Goal: Task Accomplishment & Management: Complete application form

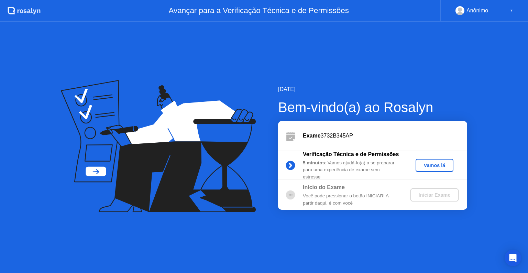
click at [438, 166] on div "Vamos lá" at bounding box center [434, 165] width 32 height 5
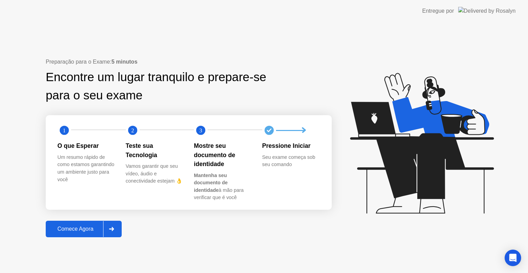
click at [83, 230] on div "Comece Agora" at bounding box center [75, 229] width 55 height 6
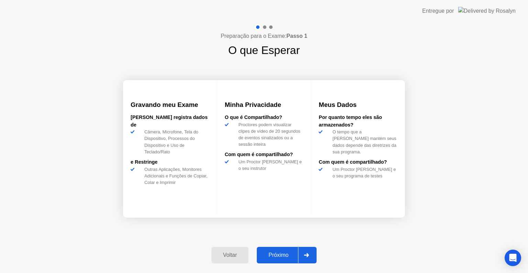
click at [282, 256] on div "Próximo" at bounding box center [278, 255] width 39 height 6
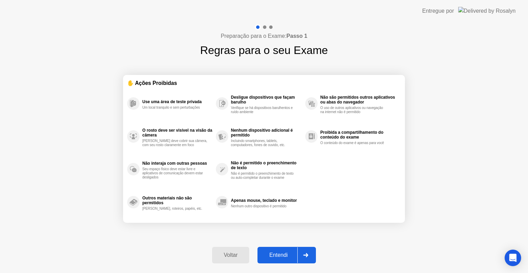
click at [282, 256] on div "Entendi" at bounding box center [278, 255] width 38 height 6
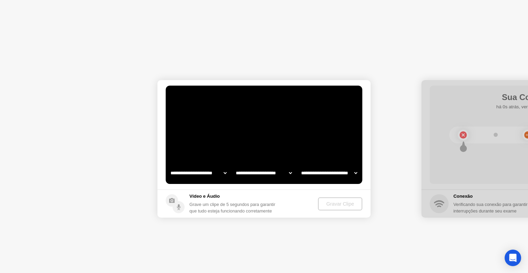
select select "**********"
select select "*******"
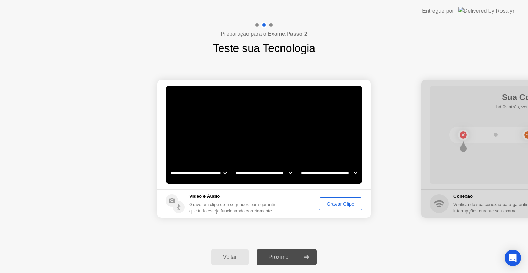
click at [339, 209] on button "Gravar Clipe" at bounding box center [341, 203] width 44 height 13
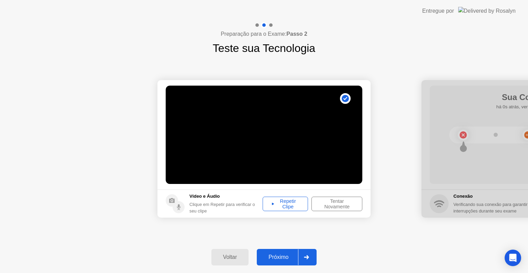
click at [277, 206] on div "Repetir Clipe" at bounding box center [285, 203] width 41 height 11
click at [331, 204] on div "Tentar Novamente" at bounding box center [337, 203] width 46 height 11
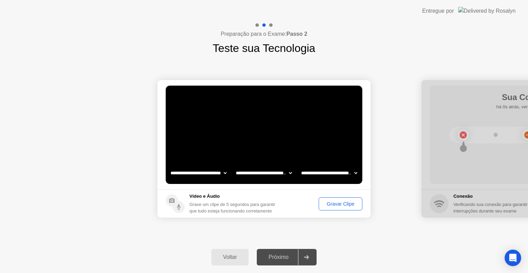
click at [336, 204] on div "Gravar Clipe" at bounding box center [340, 203] width 39 height 5
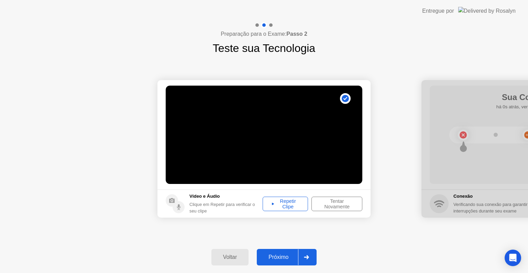
click at [283, 208] on div "Repetir Clipe" at bounding box center [285, 203] width 41 height 11
click at [337, 203] on div "Tentar Novamente" at bounding box center [337, 203] width 46 height 11
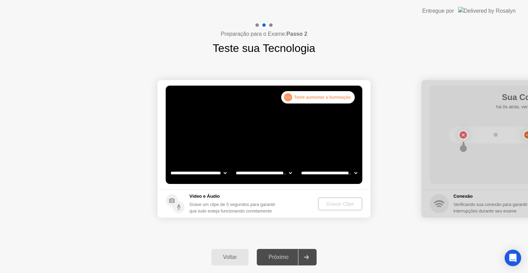
click at [322, 95] on div ". . . Tente aumentar a iluminação" at bounding box center [318, 97] width 74 height 12
click at [315, 206] on div "Gravar Clipe" at bounding box center [338, 203] width 48 height 13
click at [219, 257] on div "Voltar" at bounding box center [229, 257] width 33 height 6
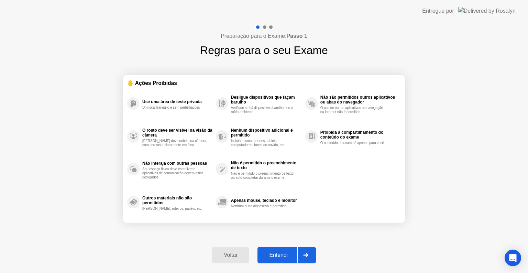
click at [277, 249] on button "Entendi" at bounding box center [286, 255] width 58 height 16
select select "**********"
select select "*******"
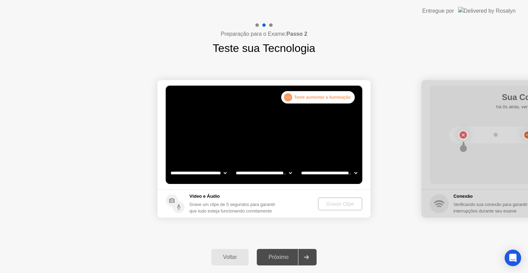
click at [288, 47] on h1 "Teste sua Tecnologia" at bounding box center [264, 48] width 102 height 16
click at [335, 201] on div "Gravar Clipe" at bounding box center [340, 203] width 39 height 5
click at [326, 174] on select "**********" at bounding box center [329, 173] width 59 height 14
click at [263, 167] on select "**********" at bounding box center [263, 173] width 59 height 14
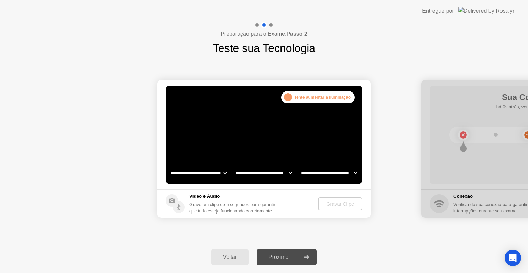
click at [275, 259] on div "Próximo" at bounding box center [278, 257] width 39 height 6
click at [312, 258] on div at bounding box center [306, 257] width 16 height 16
click at [305, 96] on div ". . . Tente aumentar a iluminação" at bounding box center [318, 97] width 74 height 12
click at [289, 97] on div ". . ." at bounding box center [288, 97] width 8 height 8
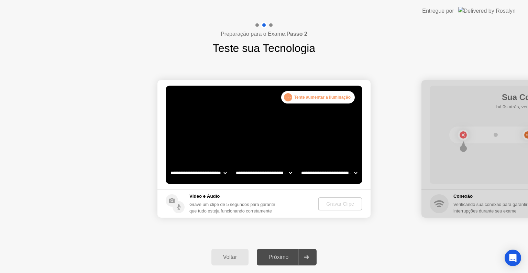
click at [289, 97] on div ". . ." at bounding box center [288, 97] width 8 height 8
click at [412, 40] on div "Preparação para o Exame: Passo 2 Teste sua Tecnologia" at bounding box center [264, 39] width 528 height 34
click at [225, 262] on button "Voltar" at bounding box center [229, 257] width 37 height 16
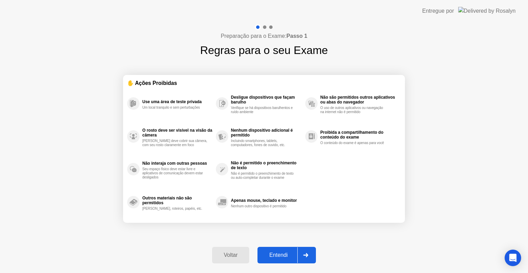
drag, startPoint x: 285, startPoint y: 252, endPoint x: 209, endPoint y: 252, distance: 75.3
click at [209, 252] on div "Voltar Entendi" at bounding box center [264, 255] width 112 height 32
click at [234, 256] on div "Voltar" at bounding box center [230, 255] width 33 height 6
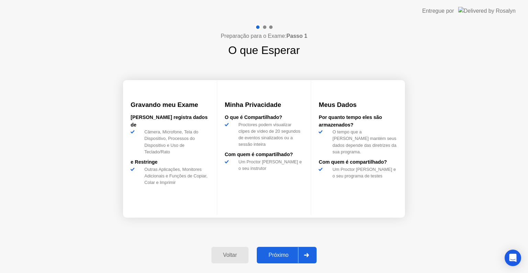
click at [234, 256] on div "Voltar" at bounding box center [229, 255] width 33 height 6
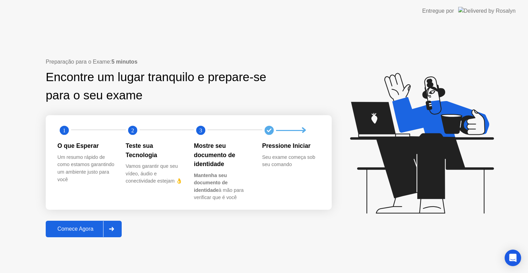
click at [83, 221] on button "Comece Agora" at bounding box center [84, 229] width 76 height 16
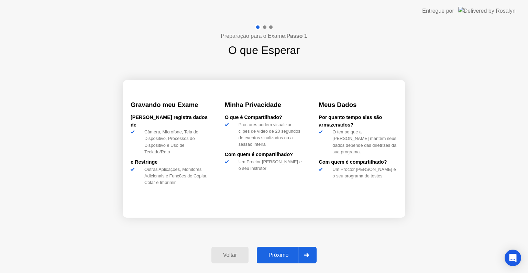
click at [272, 252] on div "Próximo" at bounding box center [278, 255] width 39 height 6
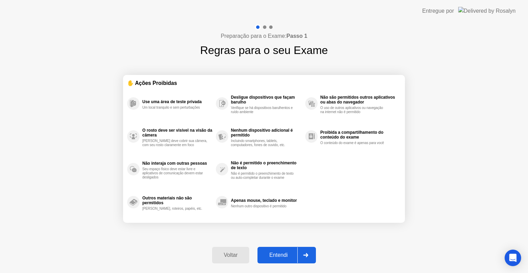
click at [272, 252] on div "Entendi" at bounding box center [278, 255] width 38 height 6
select select "**********"
select select "*******"
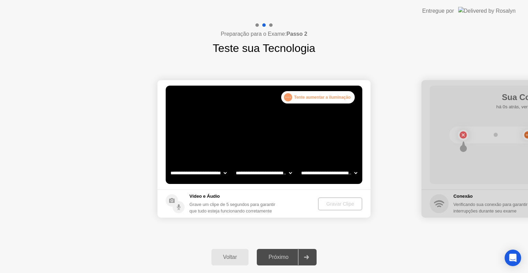
click at [308, 98] on div ". . . Tente aumentar a iluminação" at bounding box center [318, 97] width 74 height 12
click at [322, 260] on div "Voltar Próximo" at bounding box center [264, 257] width 528 height 32
drag, startPoint x: 509, startPoint y: 185, endPoint x: 508, endPoint y: 189, distance: 4.1
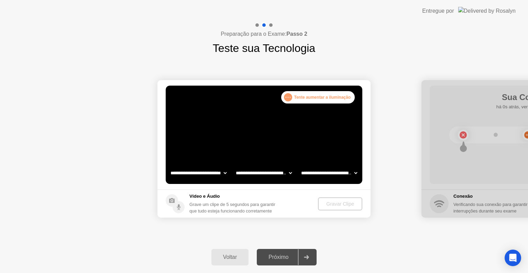
click at [508, 186] on div at bounding box center [527, 148] width 213 height 137
click at [504, 210] on div at bounding box center [527, 148] width 213 height 137
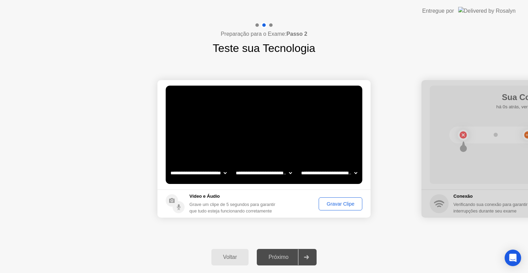
click at [323, 203] on div "Gravar Clipe" at bounding box center [340, 203] width 39 height 5
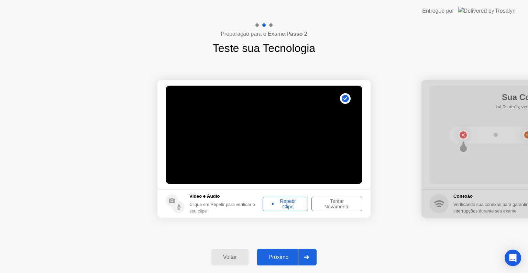
click at [291, 209] on div "Repetir Clipe" at bounding box center [285, 203] width 41 height 11
click at [287, 259] on div "Próximo" at bounding box center [278, 257] width 39 height 6
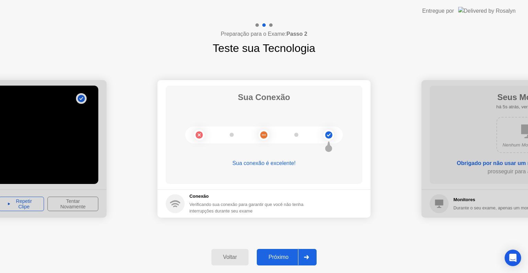
click at [279, 257] on div "Próximo" at bounding box center [278, 257] width 39 height 6
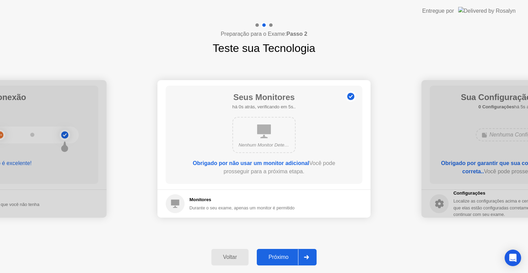
click at [279, 257] on div "Próximo" at bounding box center [278, 257] width 39 height 6
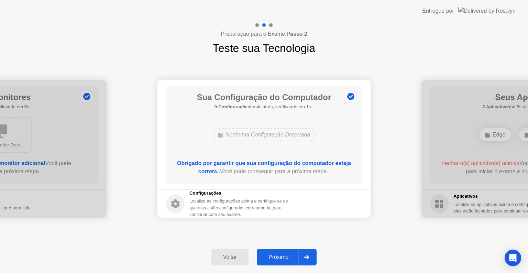
click at [279, 257] on div "Próximo" at bounding box center [278, 257] width 39 height 6
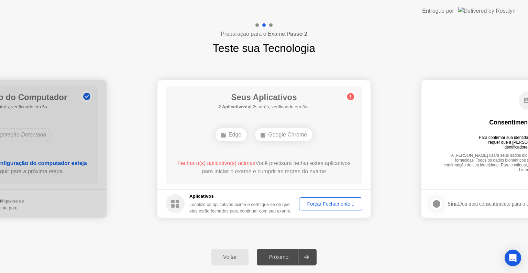
click at [333, 206] on div "Forçar Fechamento..." at bounding box center [330, 203] width 58 height 5
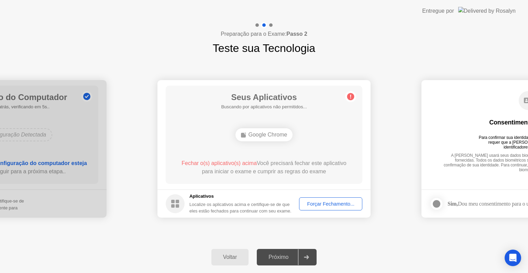
click at [232, 258] on div "Voltar" at bounding box center [229, 257] width 33 height 6
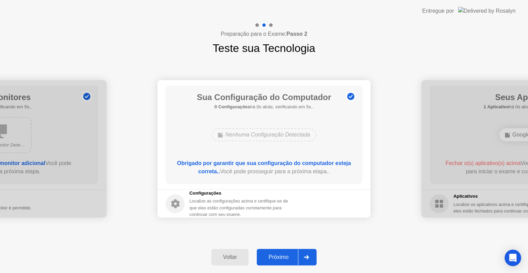
click at [282, 256] on div "Próximo" at bounding box center [278, 257] width 39 height 6
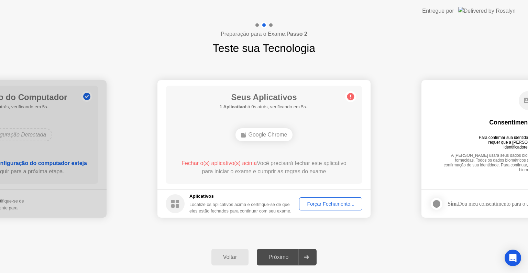
click at [319, 201] on div "Forçar Fechamento..." at bounding box center [330, 203] width 58 height 5
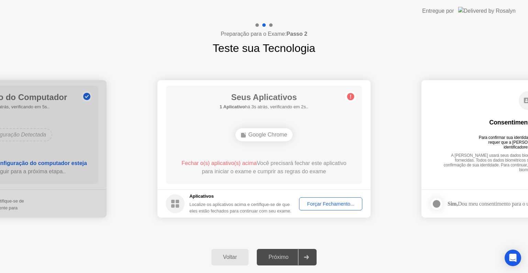
click at [219, 255] on div "Voltar" at bounding box center [229, 257] width 33 height 6
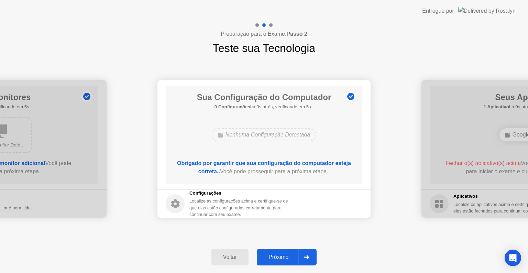
click at [282, 255] on div "Próximo" at bounding box center [278, 257] width 39 height 6
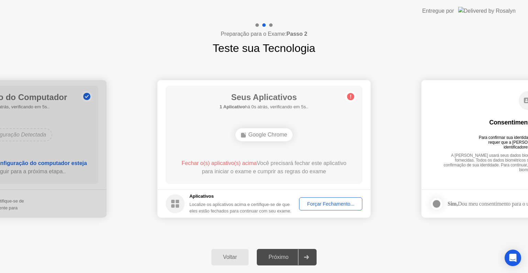
click at [311, 201] on div "Forçar Fechamento..." at bounding box center [330, 203] width 58 height 5
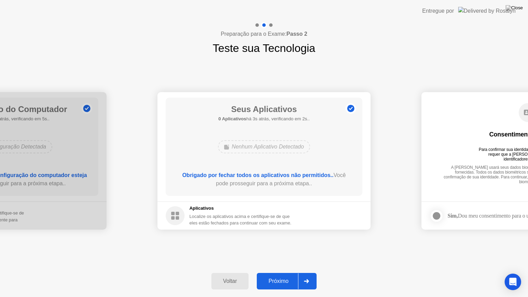
click at [281, 273] on button "Próximo" at bounding box center [287, 281] width 60 height 16
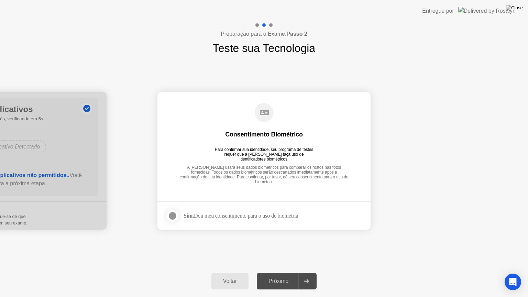
click at [202, 218] on div "Sim, Dou meu consentimento para o uso de biometria" at bounding box center [241, 215] width 114 height 7
click at [170, 216] on div at bounding box center [172, 216] width 8 height 8
click at [278, 273] on div "Próximo" at bounding box center [278, 281] width 39 height 6
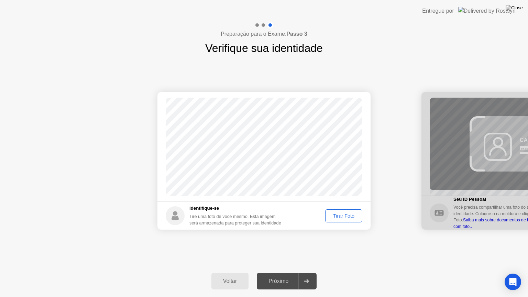
click at [341, 216] on div "Tirar Foto" at bounding box center [344, 215] width 32 height 5
click at [279, 273] on div "Próximo" at bounding box center [278, 281] width 39 height 6
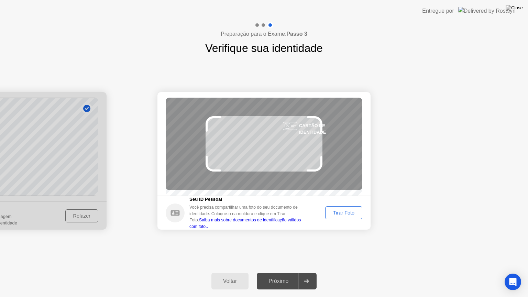
click at [342, 215] on div "Tirar Foto" at bounding box center [344, 212] width 32 height 5
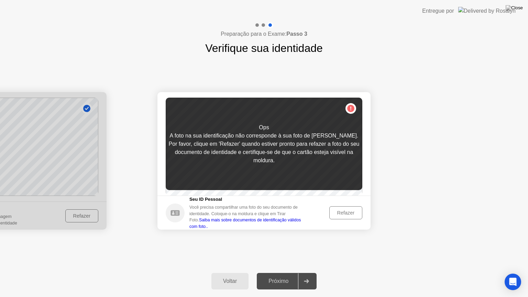
click at [342, 215] on div "Refazer" at bounding box center [346, 212] width 28 height 5
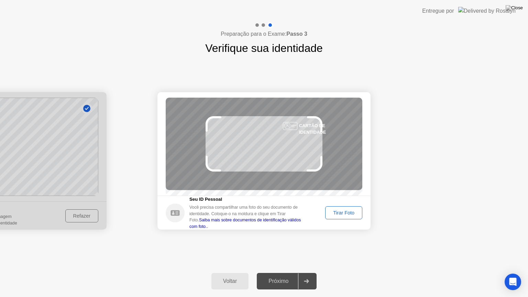
click at [337, 215] on div "Tirar Foto" at bounding box center [344, 212] width 32 height 5
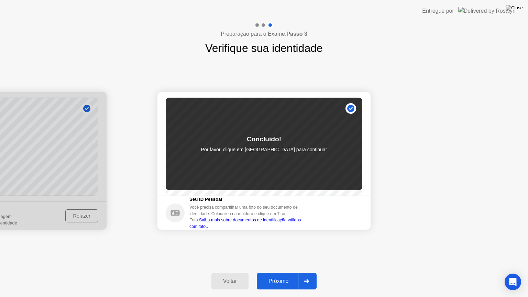
click at [278, 273] on button "Próximo" at bounding box center [287, 281] width 60 height 16
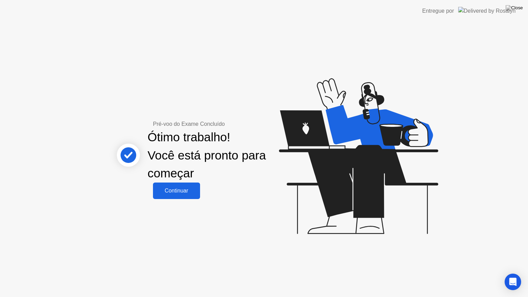
click at [166, 196] on button "Continuar" at bounding box center [176, 190] width 47 height 16
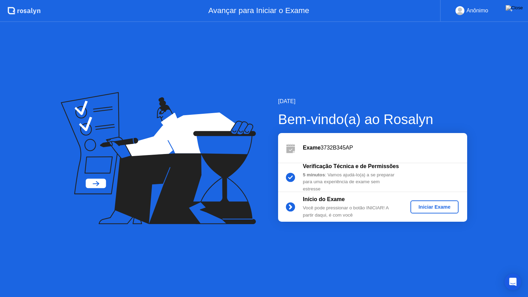
click at [414, 208] on div "Iniciar Exame" at bounding box center [434, 206] width 43 height 5
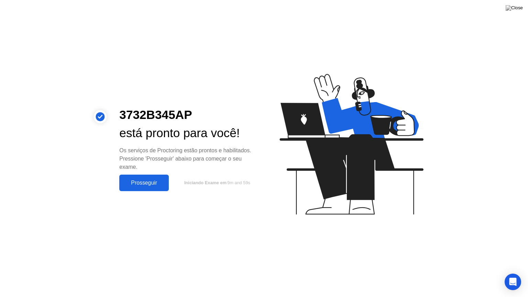
click at [146, 178] on button "Prosseguir" at bounding box center [143, 183] width 49 height 16
